Goal: Information Seeking & Learning: Learn about a topic

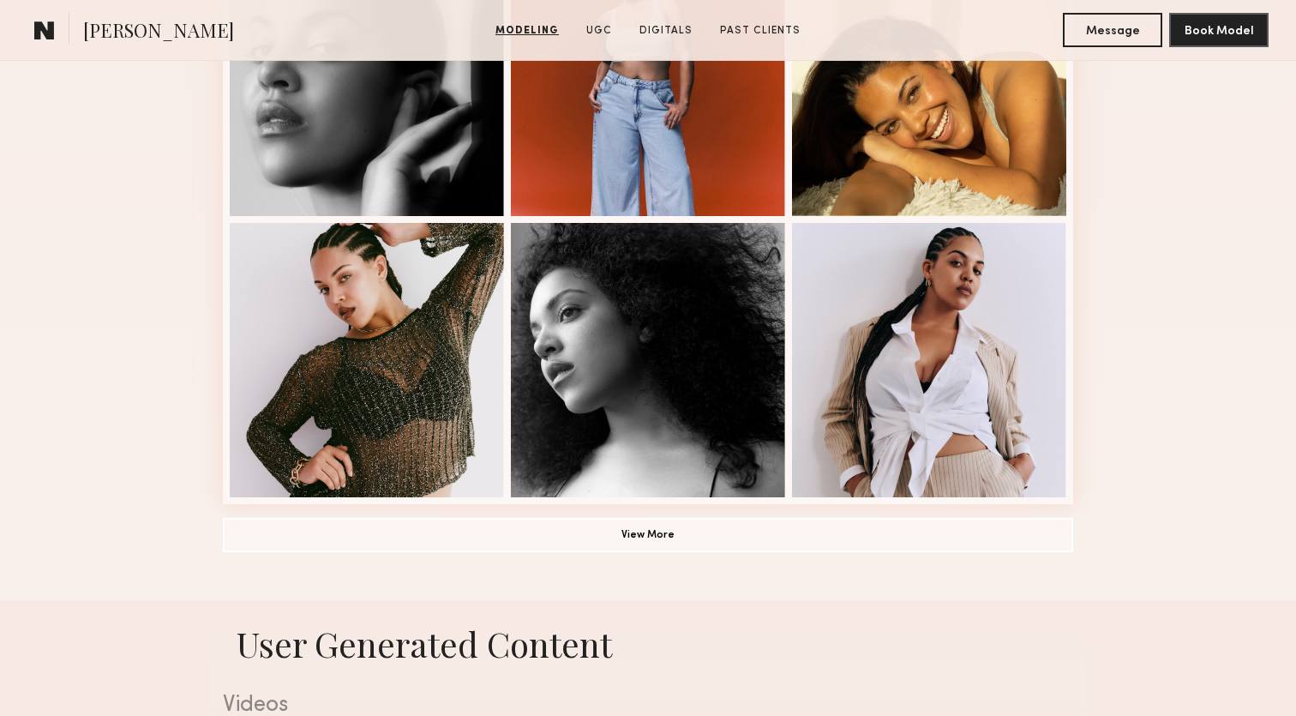
scroll to position [1136, 0]
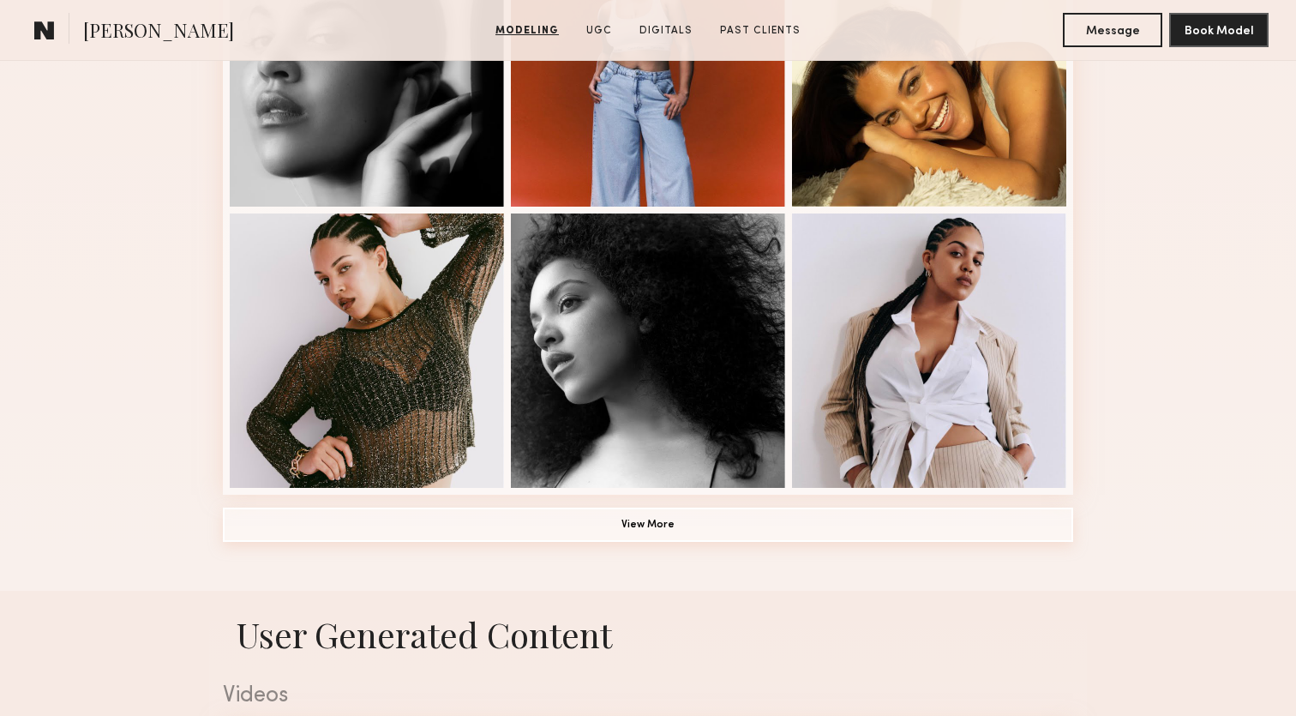
click at [576, 533] on button "View More" at bounding box center [648, 524] width 850 height 34
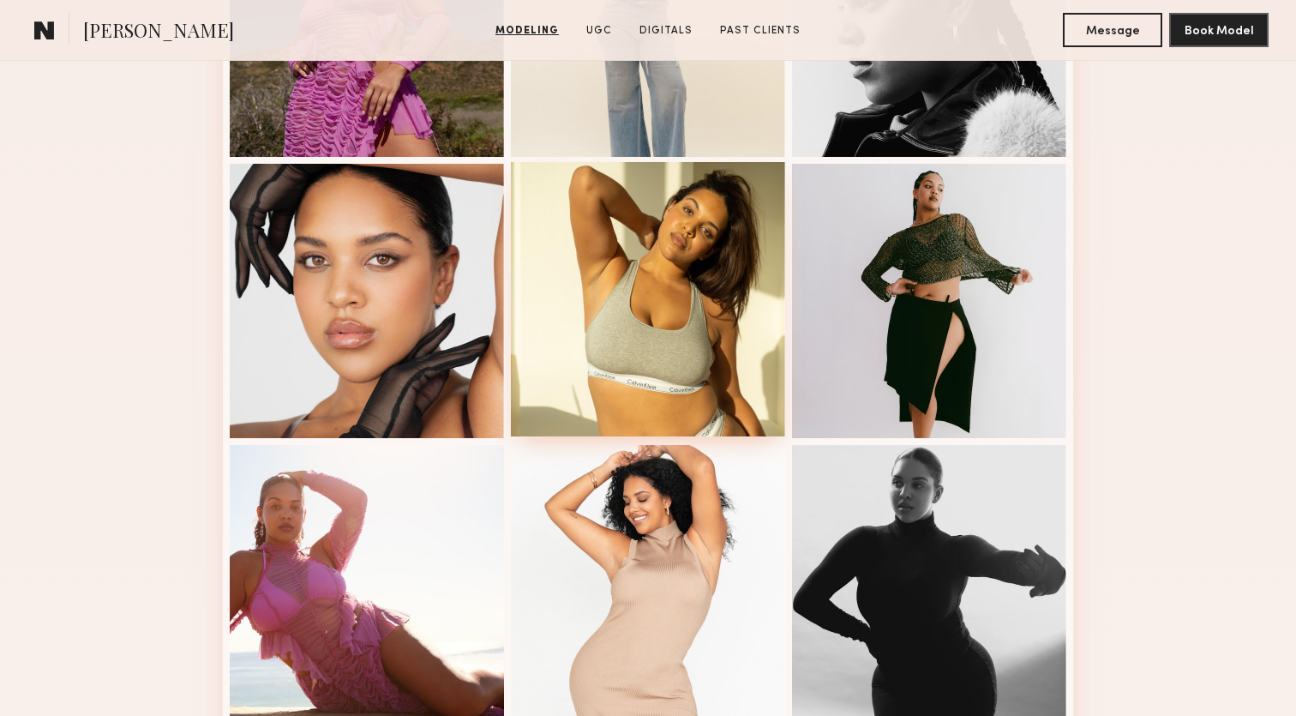
scroll to position [1745, 0]
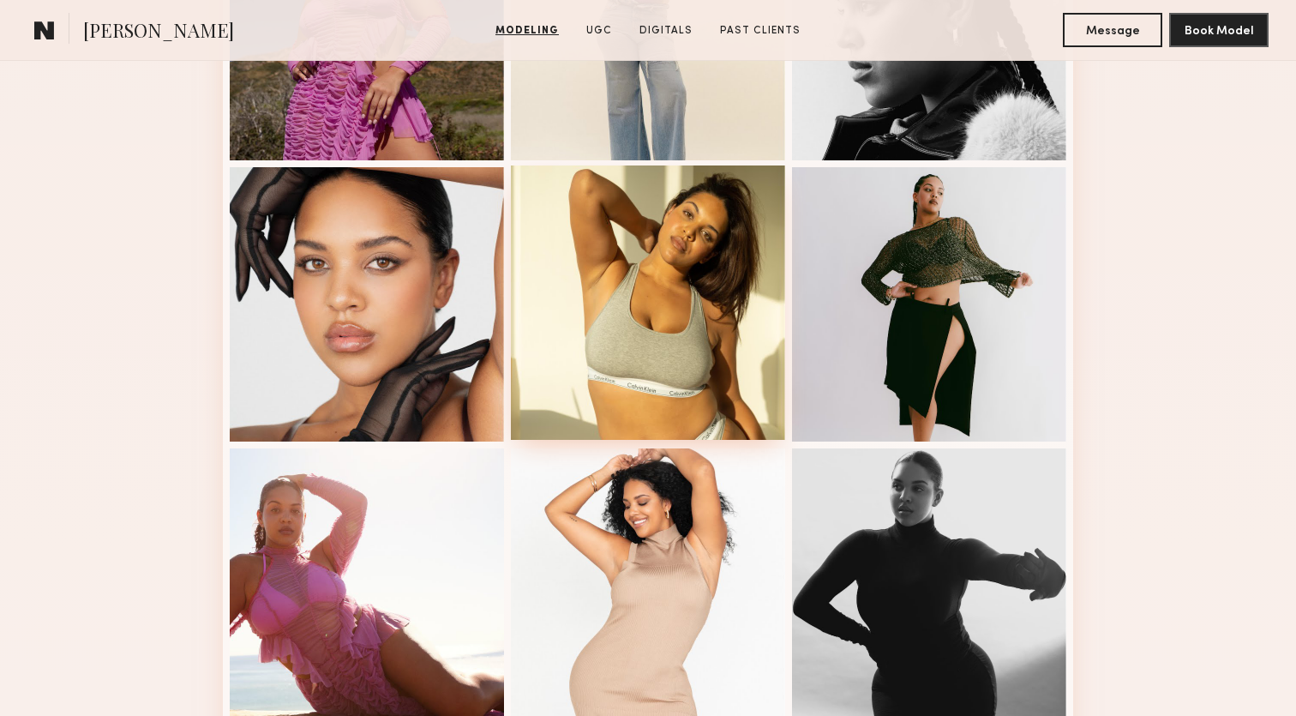
click at [620, 302] on div at bounding box center [648, 302] width 274 height 274
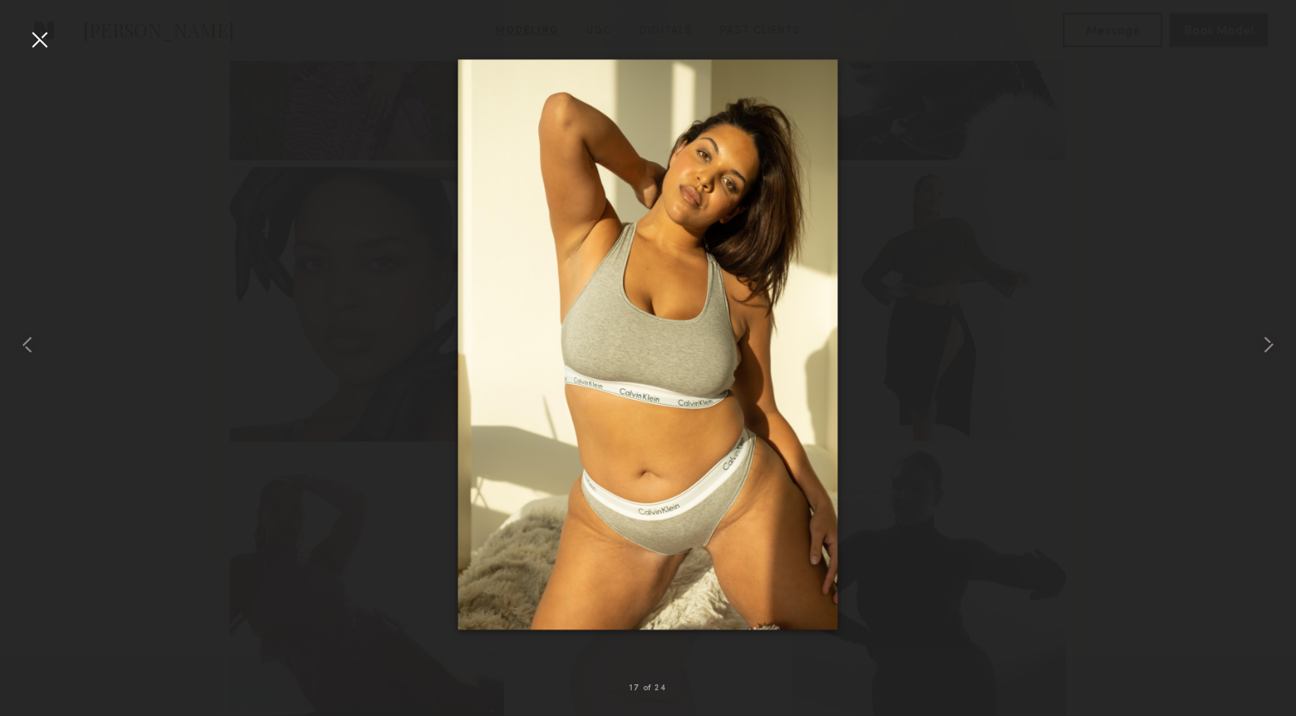
click at [33, 39] on div at bounding box center [39, 39] width 27 height 27
